Goal: Task Accomplishment & Management: Use online tool/utility

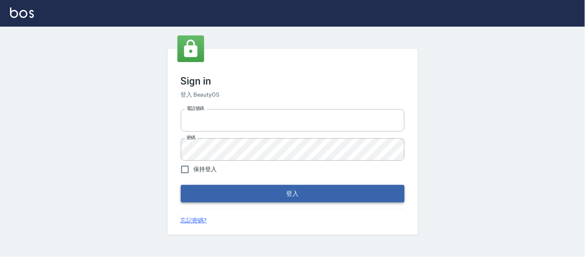
type input "25866822"
click at [221, 191] on button "登入" at bounding box center [293, 194] width 224 height 18
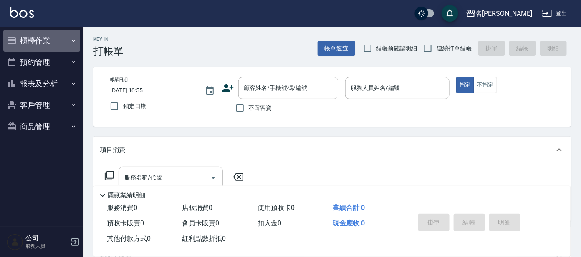
click at [51, 43] on button "櫃檯作業" at bounding box center [41, 41] width 77 height 22
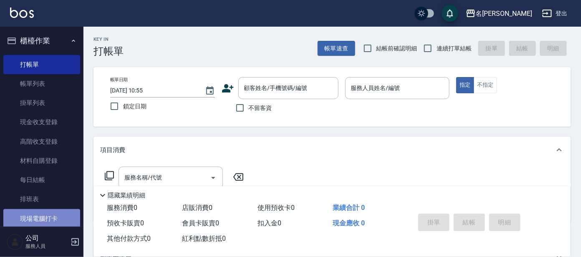
click at [54, 219] on link "現場電腦打卡" at bounding box center [41, 219] width 77 height 19
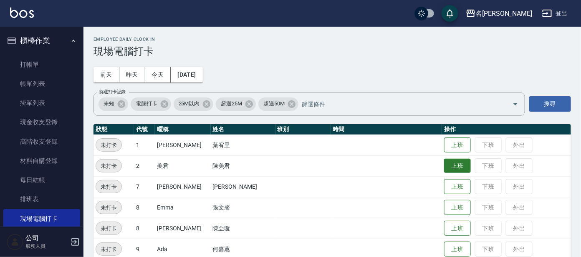
click at [449, 166] on button "上班" at bounding box center [457, 166] width 27 height 15
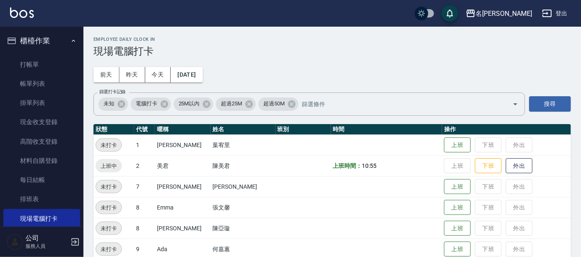
click at [451, 116] on div "Employee Daily Clock In 現場電腦打卡 [DATE] [DATE] [DATE] [DATE] 篩選打卡記錄 未知 電腦打卡 25M以內…" at bounding box center [331, 222] width 497 height 390
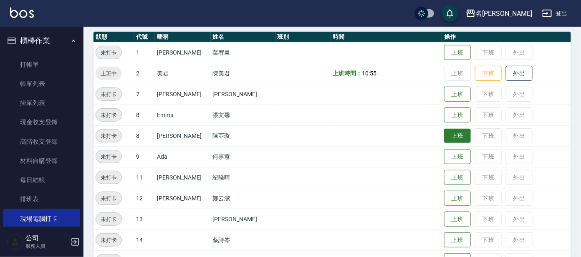
scroll to position [104, 0]
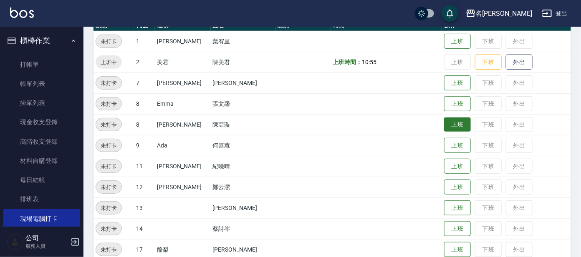
click at [448, 123] on button "上班" at bounding box center [457, 125] width 27 height 15
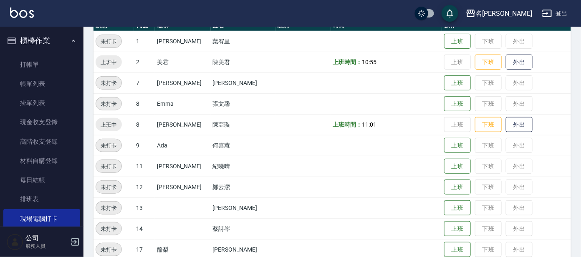
click at [449, 63] on td "上班 下班 外出" at bounding box center [506, 62] width 129 height 21
click at [447, 61] on td "上班 下班 外出" at bounding box center [506, 62] width 129 height 21
click at [452, 83] on button "上班" at bounding box center [457, 83] width 27 height 15
